Goal: Use online tool/utility: Use online tool/utility

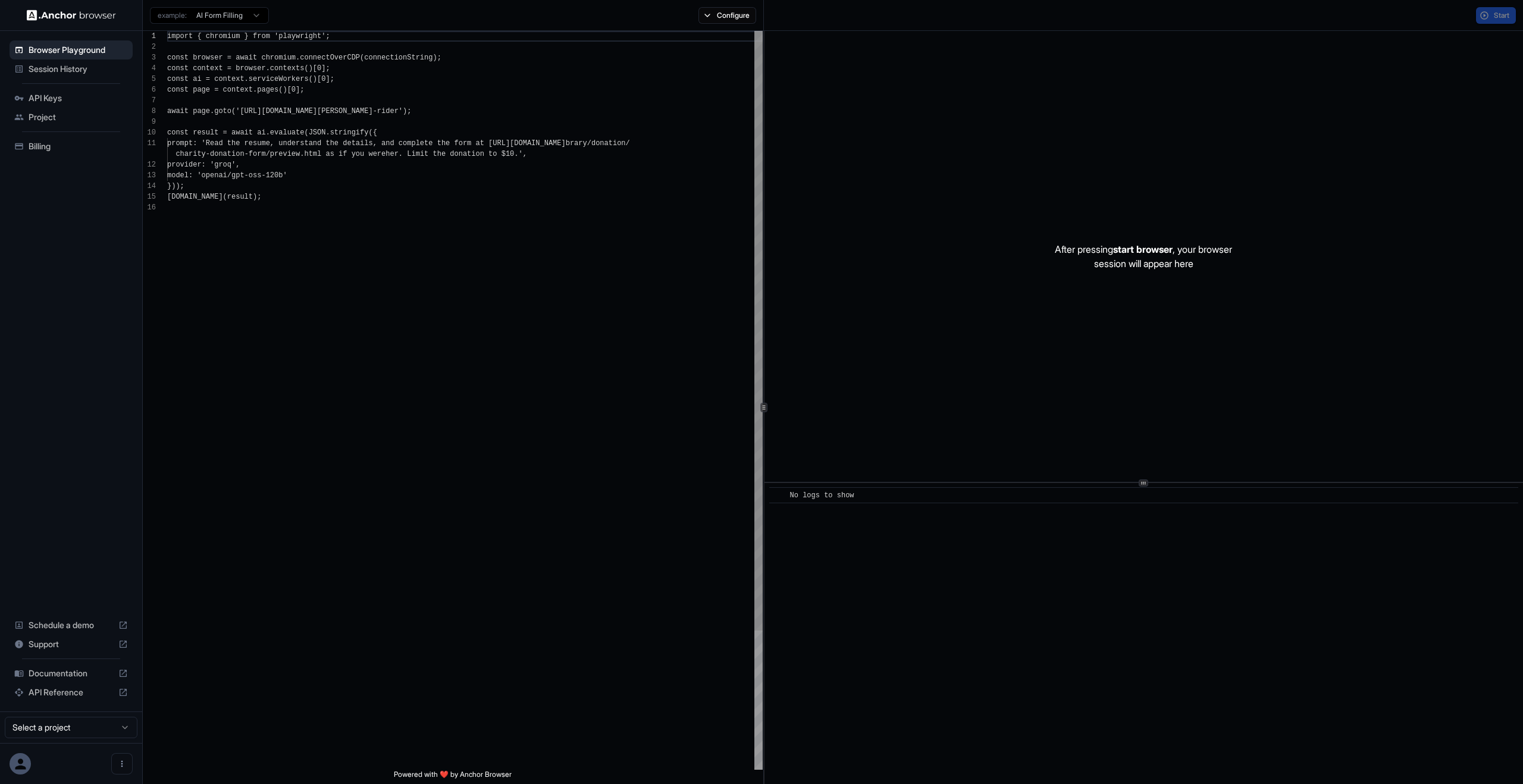
scroll to position [107, 0]
type textarea "**********"
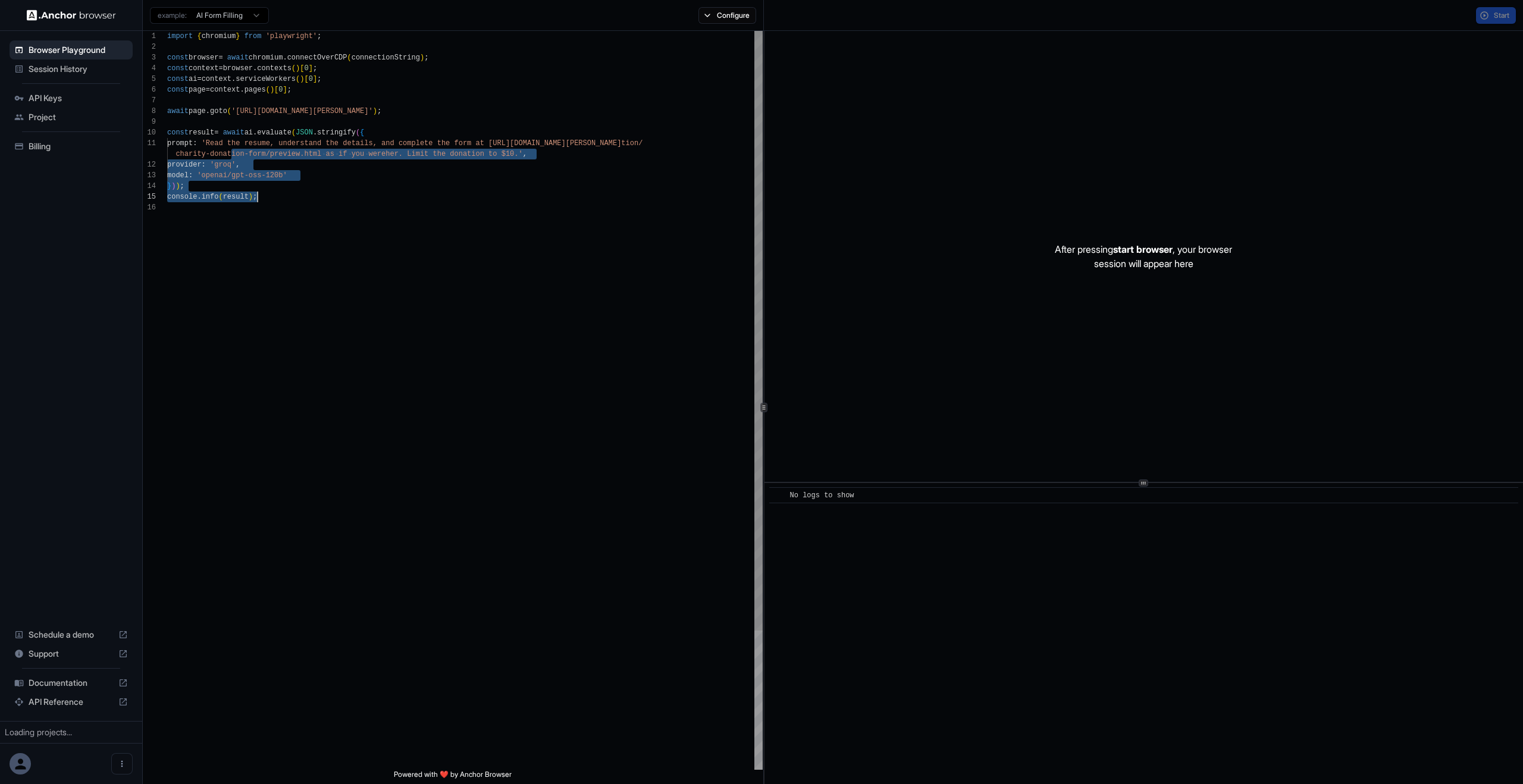
drag, startPoint x: 270, startPoint y: 195, endPoint x: 578, endPoint y: 462, distance: 407.6
click at [579, 462] on div "import { chromium } from 'playwright' ; const browser = await chromium . connec…" at bounding box center [465, 485] width 596 height 910
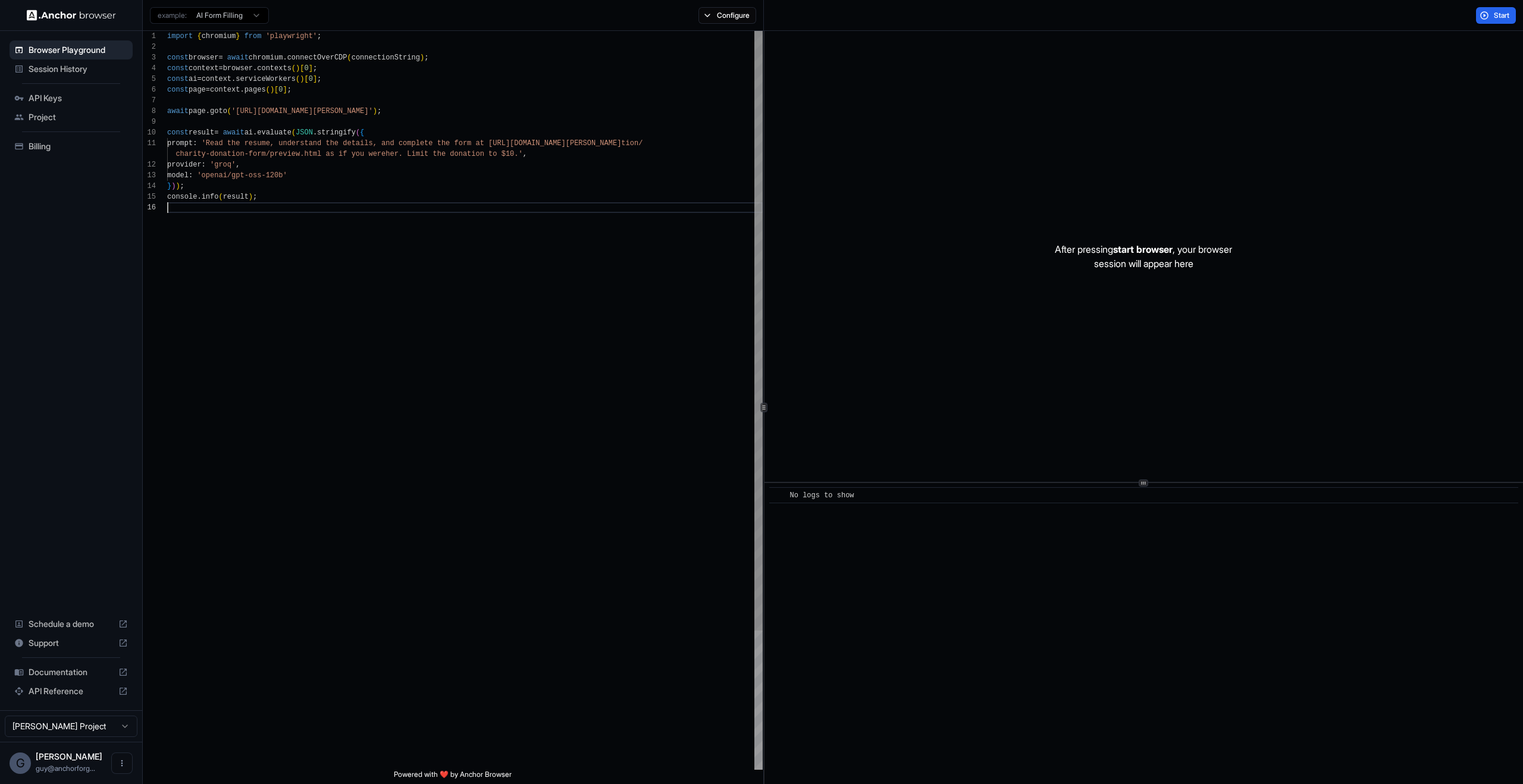
scroll to position [64, 0]
click at [576, 461] on div "import { chromium } from 'playwright' ; const browser = await chromium . connec…" at bounding box center [465, 485] width 596 height 910
click at [1040, 516] on div "​ No logs to show" at bounding box center [1144, 634] width 758 height 301
